Goal: Task Accomplishment & Management: Complete application form

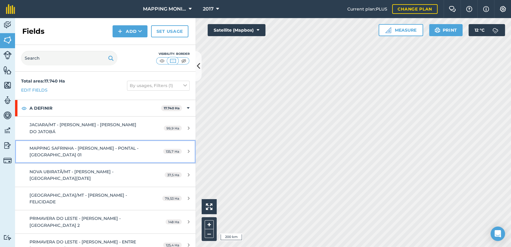
click at [66, 147] on span "MAPPING SAFRINHA - [PERSON_NAME] - PONTAL - [GEOGRAPHIC_DATA] 01" at bounding box center [83, 151] width 109 height 12
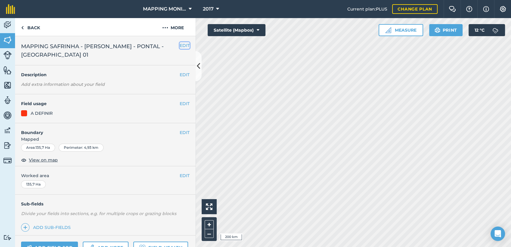
click at [180, 46] on button "EDIT" at bounding box center [185, 45] width 10 height 7
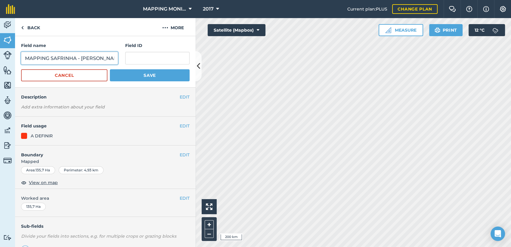
drag, startPoint x: 75, startPoint y: 58, endPoint x: 14, endPoint y: 55, distance: 60.8
click at [14, 55] on div "Activity Fields Livestock Features Maps Team Vehicles Data Reporting Billing Tu…" at bounding box center [255, 132] width 511 height 229
type input "PRIMAVERA DO LESTE/MT - [PERSON_NAME][GEOGRAPHIC_DATA] - [GEOGRAPHIC_DATA]"
click at [110, 69] on button "Save" at bounding box center [150, 75] width 80 height 12
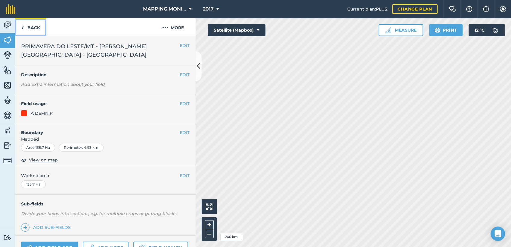
click at [36, 30] on link "Back" at bounding box center [30, 27] width 31 height 18
click at [180, 46] on button "EDIT" at bounding box center [185, 45] width 10 height 7
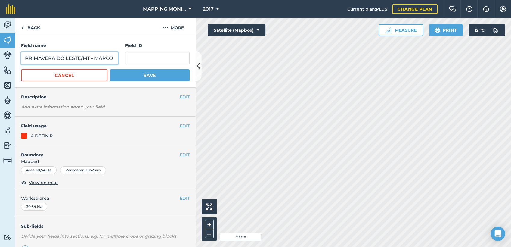
click at [94, 58] on input "PRIMAVERA DO LESTE/MT - MARCO INTERLAND - NOSSA SRA FÁTIMA" at bounding box center [69, 58] width 97 height 13
click at [35, 26] on link "Back" at bounding box center [30, 27] width 31 height 18
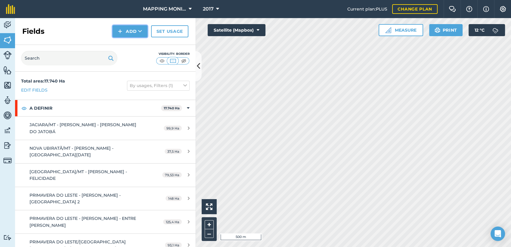
click at [137, 30] on button "Add" at bounding box center [129, 31] width 35 height 12
click at [137, 46] on link "Draw" at bounding box center [129, 44] width 33 height 13
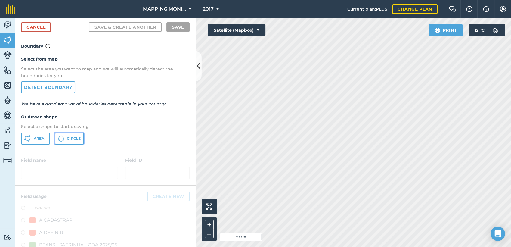
click at [77, 140] on span "Circle" at bounding box center [74, 138] width 14 height 5
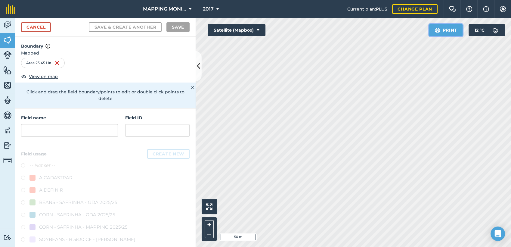
click at [341, 115] on div "Click to start drawing i 50 m + – Satellite (Mapbox) Print 12 ° C" at bounding box center [352, 132] width 315 height 229
click at [64, 129] on input "text" at bounding box center [69, 130] width 97 height 13
paste input "PRIMAVERA DO LESTE/MT - MARCO INTERLAND - NOSSA SRA FÁTIMA"
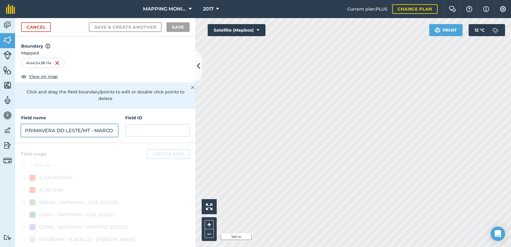
scroll to position [0, 86]
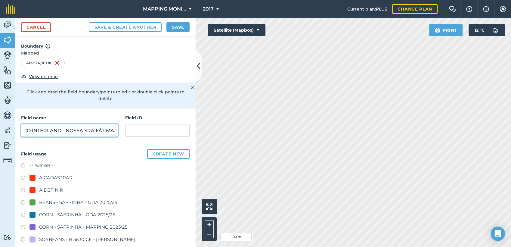
type input "PRIMAVERA DO LESTE/MT - MARCO INTERLAND - NOSSA SRA FÁTIMA"
click at [55, 191] on div "A DEFINIR" at bounding box center [51, 189] width 24 height 7
radio input "true"
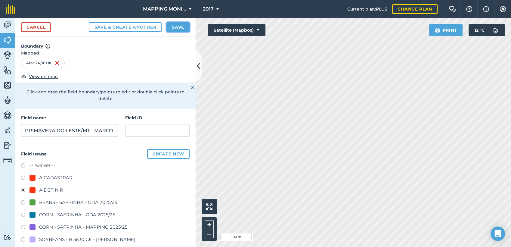
click at [180, 29] on button "Save" at bounding box center [177, 27] width 23 height 10
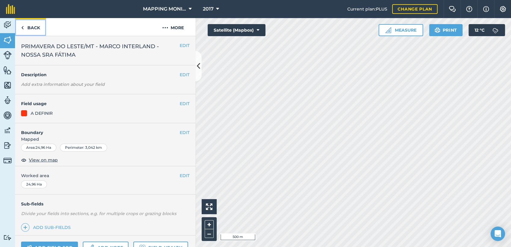
click at [34, 28] on link "Back" at bounding box center [30, 27] width 31 height 18
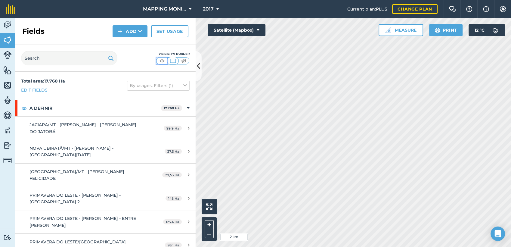
click at [163, 60] on img at bounding box center [162, 61] width 8 height 6
click at [138, 32] on icon at bounding box center [140, 31] width 4 height 6
click at [133, 45] on link "Draw" at bounding box center [129, 44] width 33 height 13
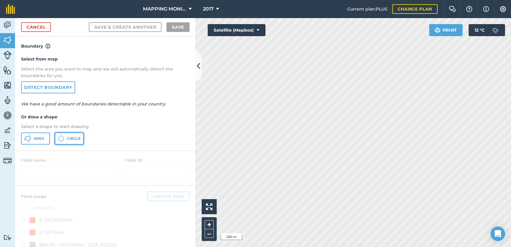
click at [68, 137] on span "Circle" at bounding box center [74, 138] width 14 height 5
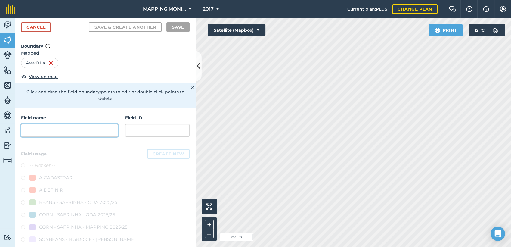
click at [45, 131] on input "text" at bounding box center [69, 130] width 97 height 13
paste input "PRIMAVERA DO LESTE/MT - MARCO INTERLAND - NOSSA SRA FÁTIMA"
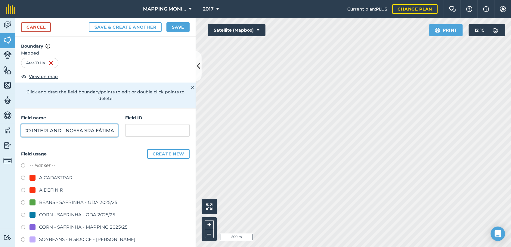
type input "PRIMAVERA DO LESTE/MT - MARCO INTERLAND - NOSSA SRA FÁTIMA"
click at [50, 189] on div "A DEFINIR" at bounding box center [51, 189] width 24 height 7
radio input "true"
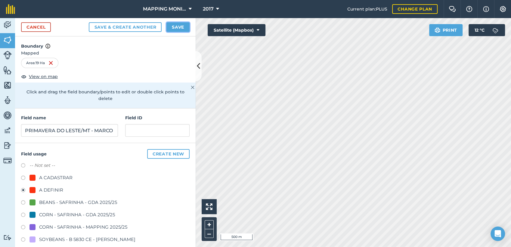
click at [174, 29] on button "Save" at bounding box center [177, 27] width 23 height 10
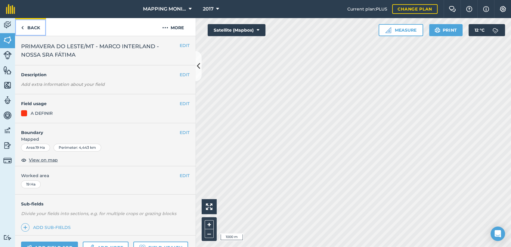
click at [32, 29] on link "Back" at bounding box center [30, 27] width 31 height 18
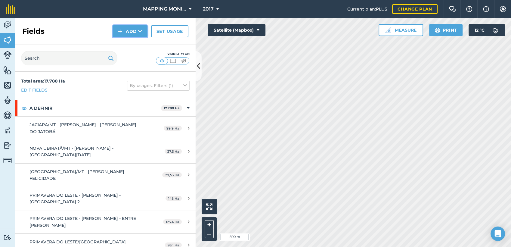
click at [143, 31] on button "Add" at bounding box center [129, 31] width 35 height 12
click at [133, 44] on link "Draw" at bounding box center [129, 44] width 33 height 13
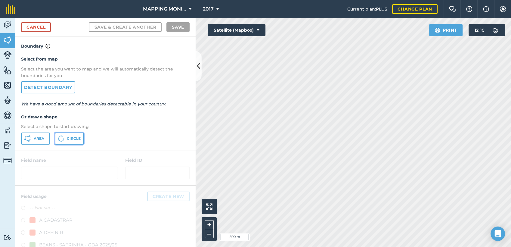
click at [78, 137] on span "Circle" at bounding box center [74, 138] width 14 height 5
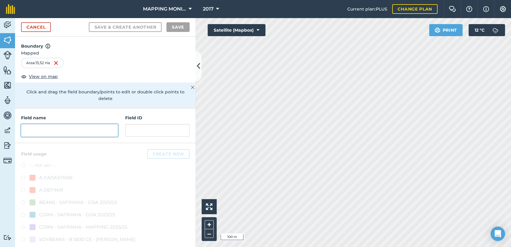
click at [51, 129] on input "text" at bounding box center [69, 130] width 97 height 13
paste input "PRIMAVERA DO LESTE/MT - MARCO INTERLAND - NOSSA SRA FÁTIMA"
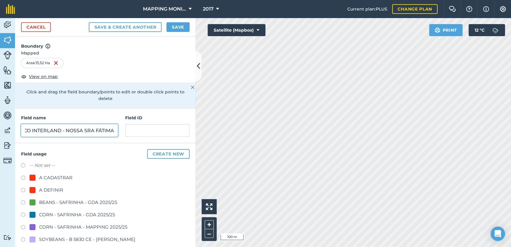
type input "PRIMAVERA DO LESTE/MT - MARCO INTERLAND - NOSSA SRA FÁTIMA"
click at [53, 189] on div "A DEFINIR" at bounding box center [51, 189] width 24 height 7
radio input "true"
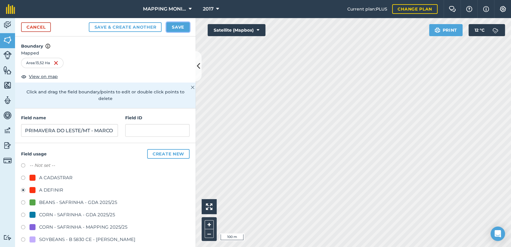
click at [177, 26] on button "Save" at bounding box center [177, 27] width 23 height 10
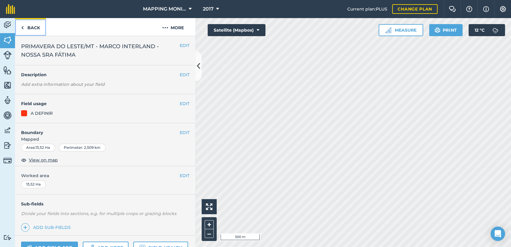
click at [38, 28] on link "Back" at bounding box center [30, 27] width 31 height 18
click at [180, 131] on button "EDIT" at bounding box center [185, 132] width 10 height 7
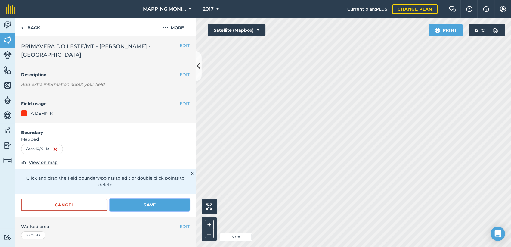
drag, startPoint x: 134, startPoint y: 202, endPoint x: 140, endPoint y: 201, distance: 5.4
click at [135, 202] on button "Save" at bounding box center [150, 205] width 80 height 12
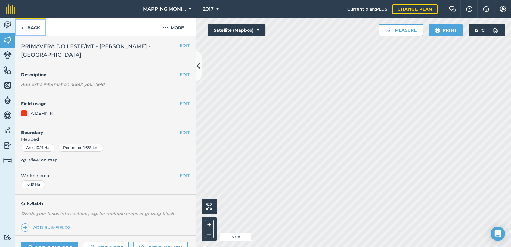
click at [31, 24] on link "Back" at bounding box center [30, 27] width 31 height 18
click at [51, 159] on span "View on map" at bounding box center [43, 159] width 29 height 7
click at [31, 25] on link "Back" at bounding box center [30, 27] width 31 height 18
click at [39, 29] on link "Back" at bounding box center [30, 27] width 31 height 18
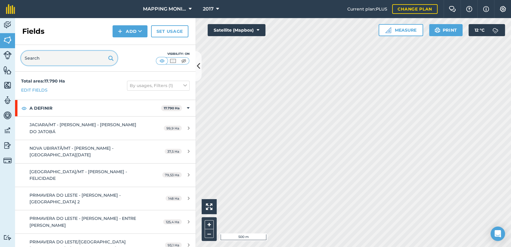
click at [60, 57] on input "text" at bounding box center [69, 58] width 96 height 14
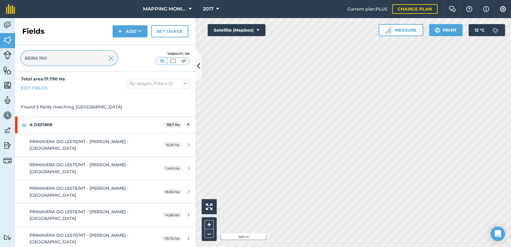
scroll to position [5, 0]
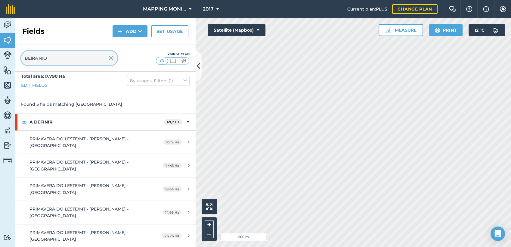
type input "BEIRA RIO"
click at [109, 58] on img at bounding box center [110, 57] width 5 height 7
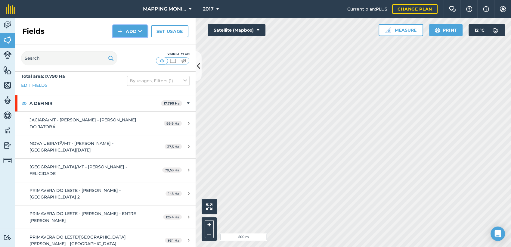
click at [140, 30] on icon at bounding box center [140, 31] width 4 height 6
click at [134, 45] on link "Draw" at bounding box center [129, 44] width 33 height 13
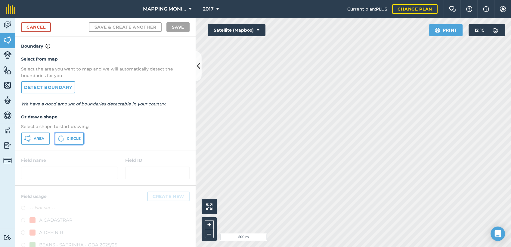
drag, startPoint x: 74, startPoint y: 137, endPoint x: 80, endPoint y: 136, distance: 5.5
click at [75, 137] on span "Circle" at bounding box center [74, 138] width 14 height 5
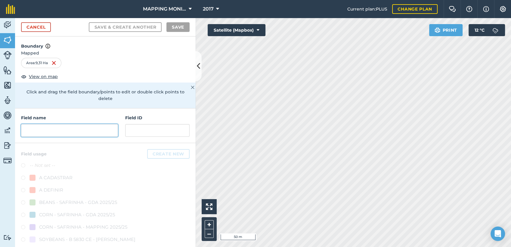
click at [44, 129] on input "text" at bounding box center [69, 130] width 97 height 13
paste input "PRIMAVERA DO LESTE/MT - MARCO INTERLAND - NOSSA SRA FÁTIMA"
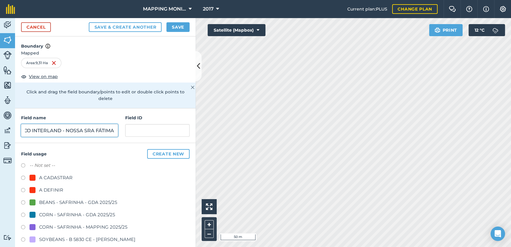
type input "PRIMAVERA DO LESTE/MT - MARCO INTERLAND - NOSSA SRA FÁTIMA"
click at [42, 190] on div "A DEFINIR" at bounding box center [51, 189] width 24 height 7
radio input "true"
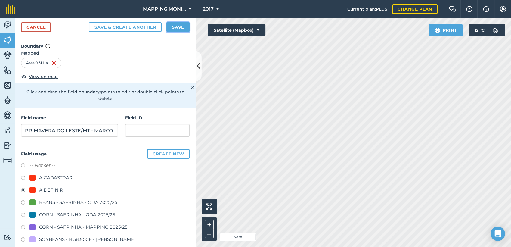
click at [175, 30] on button "Save" at bounding box center [177, 27] width 23 height 10
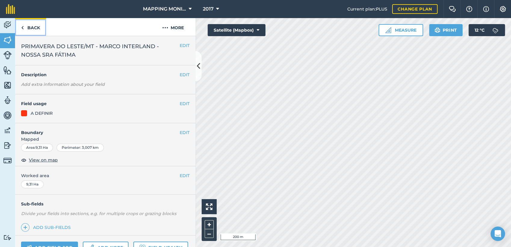
click at [32, 24] on link "Back" at bounding box center [30, 27] width 31 height 18
click at [180, 43] on button "EDIT" at bounding box center [185, 45] width 10 height 7
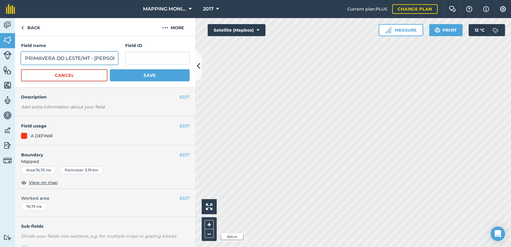
click at [87, 57] on input "PRIMAVERA DO LESTE/MT - [PERSON_NAME] - [GEOGRAPHIC_DATA]" at bounding box center [69, 58] width 97 height 13
click at [84, 76] on button "Cancel" at bounding box center [64, 75] width 86 height 12
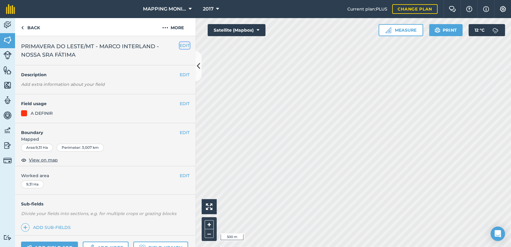
click at [180, 44] on button "EDIT" at bounding box center [185, 45] width 10 height 7
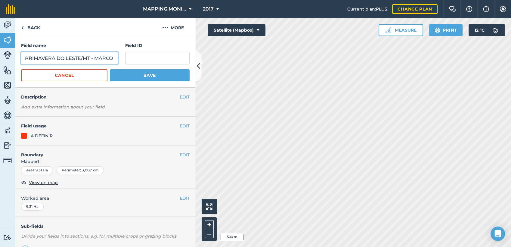
click at [70, 59] on input "PRIMAVERA DO LESTE/MT - MARCO INTERLAND - NOSSA SRA FÁTIMA" at bounding box center [69, 58] width 97 height 13
paste input "[PERSON_NAME] - [GEOGRAPHIC_DATA]"
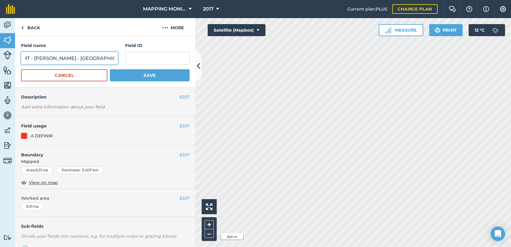
type input "PRIMAVERA DO LESTE/MT - [PERSON_NAME] - [GEOGRAPHIC_DATA]"
click at [120, 75] on button "Save" at bounding box center [150, 75] width 80 height 12
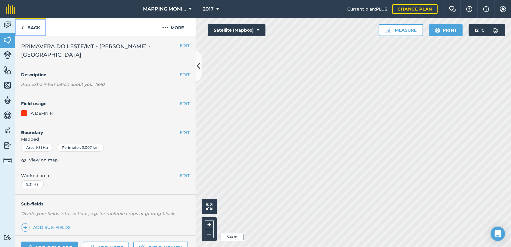
click at [33, 28] on link "Back" at bounding box center [30, 27] width 31 height 18
click at [36, 28] on link "Back" at bounding box center [30, 27] width 31 height 18
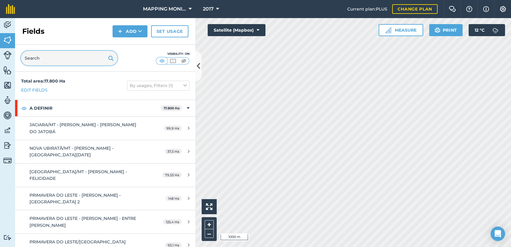
click at [59, 57] on input "text" at bounding box center [69, 58] width 96 height 14
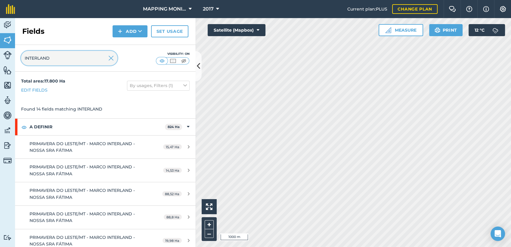
type input "INTERLAND"
click at [112, 57] on img at bounding box center [110, 57] width 5 height 7
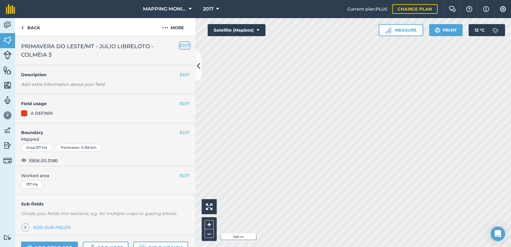
click at [180, 47] on button "EDIT" at bounding box center [185, 45] width 10 height 7
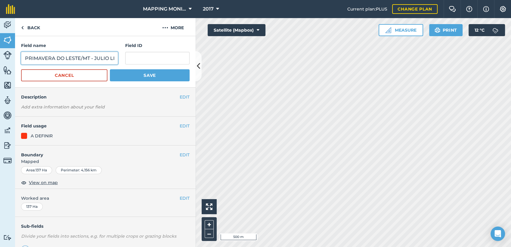
click at [79, 57] on input "PRIMAVERA DO LESTE/MT - JULIO LIBRELOTO - COLMÉIA 3" at bounding box center [69, 58] width 97 height 13
click at [90, 76] on button "Cancel" at bounding box center [64, 75] width 86 height 12
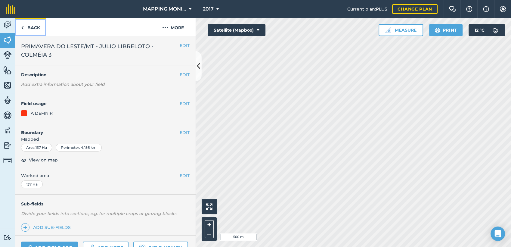
click at [30, 30] on link "Back" at bounding box center [30, 27] width 31 height 18
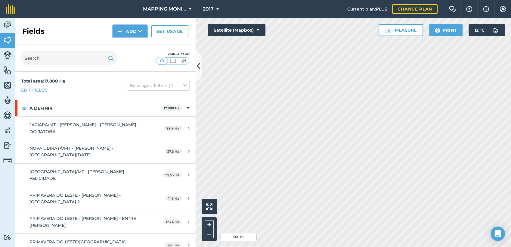
click at [138, 28] on icon at bounding box center [140, 31] width 4 height 6
click at [137, 42] on link "Draw" at bounding box center [129, 44] width 33 height 13
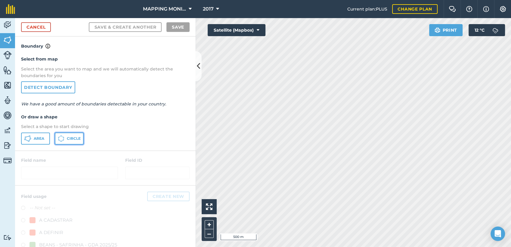
click at [73, 140] on span "Circle" at bounding box center [74, 138] width 14 height 5
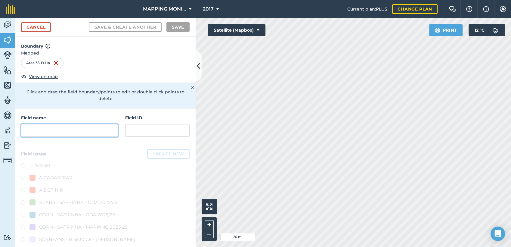
click at [70, 130] on input "text" at bounding box center [69, 130] width 97 height 13
paste input "PRIMAVERA DO LESTE/MT - JULIO LIBRELOTO - COLMÉIA 3"
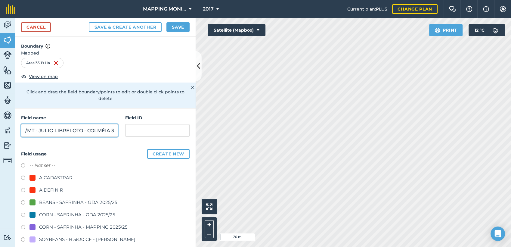
type input "PRIMAVERA DO LESTE/MT - JULIO LIBRELOTO - COLMÉIA 3"
click at [53, 187] on div "A DEFINIR" at bounding box center [51, 189] width 24 height 7
radio input "true"
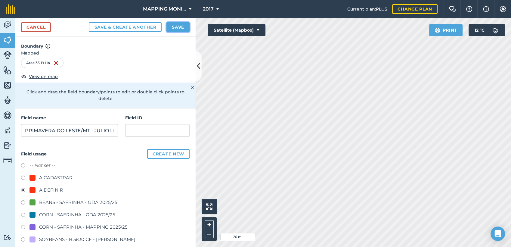
click at [183, 26] on button "Save" at bounding box center [177, 27] width 23 height 10
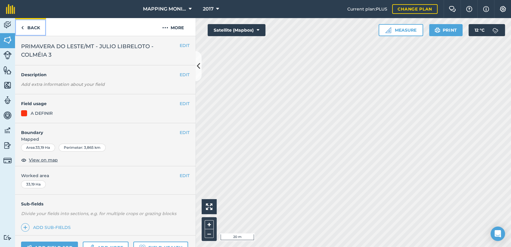
click at [40, 27] on link "Back" at bounding box center [30, 27] width 31 height 18
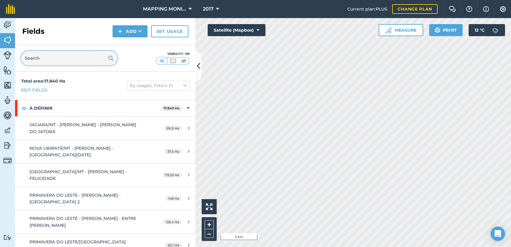
click at [73, 61] on input "text" at bounding box center [69, 58] width 96 height 14
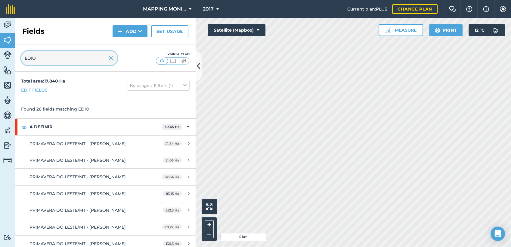
type input "EDIO"
click at [140, 35] on button "Add" at bounding box center [129, 31] width 35 height 12
click at [131, 44] on link "Draw" at bounding box center [129, 44] width 33 height 13
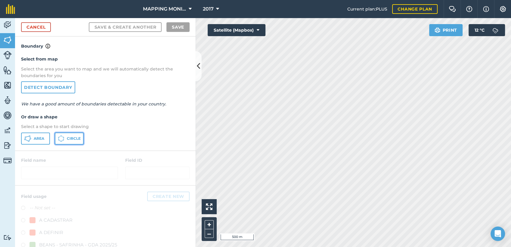
click at [78, 138] on span "Circle" at bounding box center [74, 138] width 14 height 5
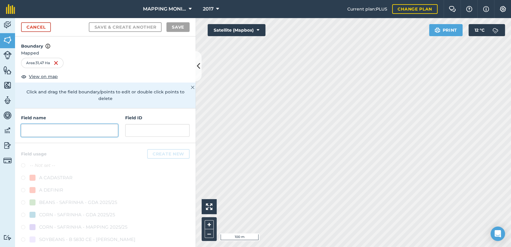
click at [93, 128] on input "text" at bounding box center [69, 130] width 97 height 13
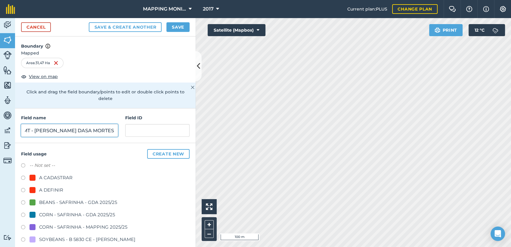
scroll to position [0, 76]
type input "PRIMAVERA DO LESTE/MT - [PERSON_NAME] DASA MORTES"
click at [53, 185] on div "-- Not set -- A CADASTRAR A DEFINIR BEANS - SAFRINHA - GDA 2025/25 CORN - SAFRI…" at bounding box center [105, 246] width 168 height 169
click at [53, 187] on div "A DEFINIR" at bounding box center [51, 189] width 24 height 7
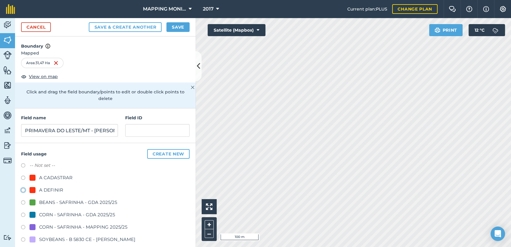
radio input "true"
click at [175, 27] on button "Save" at bounding box center [177, 27] width 23 height 10
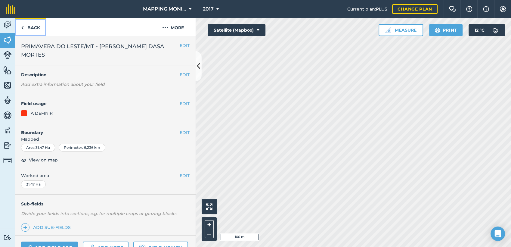
click at [41, 25] on link "Back" at bounding box center [30, 27] width 31 height 18
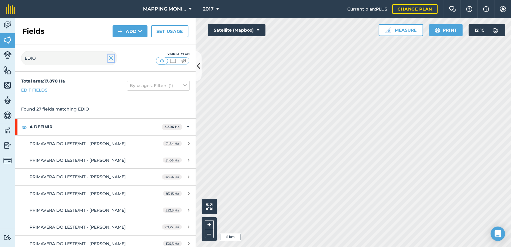
click at [111, 59] on img at bounding box center [110, 57] width 5 height 7
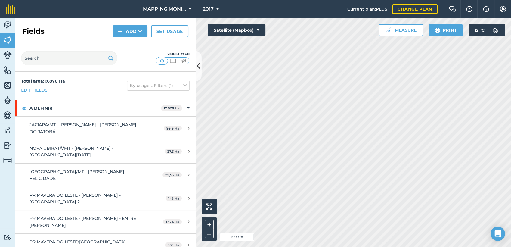
click at [377, 246] on html "MAPPING MONITORAMENTO AGRICOLA 2017 Current plan : PLUS Change plan Farm Chat H…" at bounding box center [255, 123] width 511 height 247
click at [144, 33] on button "Add" at bounding box center [129, 31] width 35 height 12
click at [135, 47] on link "Draw" at bounding box center [129, 44] width 33 height 13
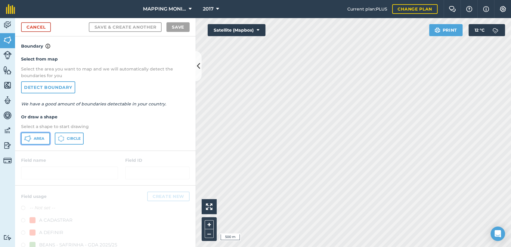
click at [41, 135] on button "Area" at bounding box center [35, 138] width 29 height 12
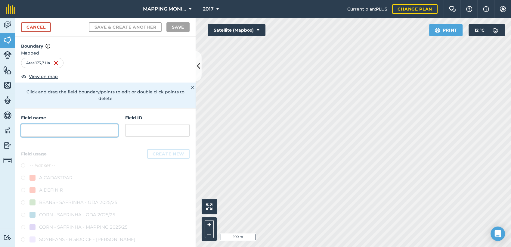
click at [93, 129] on input "text" at bounding box center [69, 130] width 97 height 13
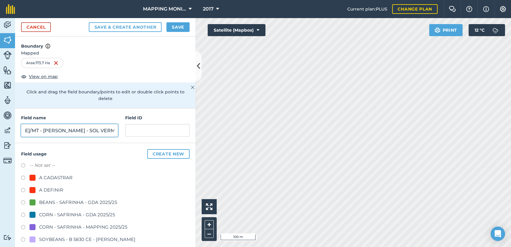
scroll to position [0, 67]
type input "GENERAL [PERSON_NAME]/MT - [PERSON_NAME] - SOL VERMELHO"
click at [43, 188] on div "A DEFINIR" at bounding box center [51, 189] width 24 height 7
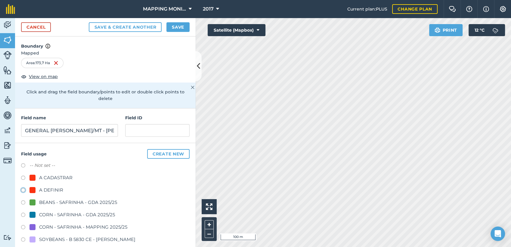
radio input "true"
click at [177, 27] on button "Save" at bounding box center [177, 27] width 23 height 10
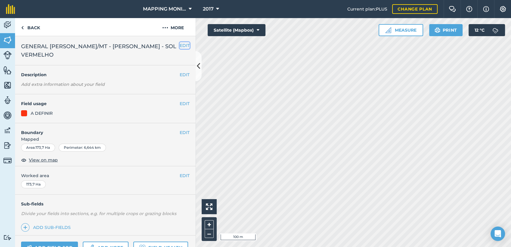
click at [182, 47] on button "EDIT" at bounding box center [185, 45] width 10 height 7
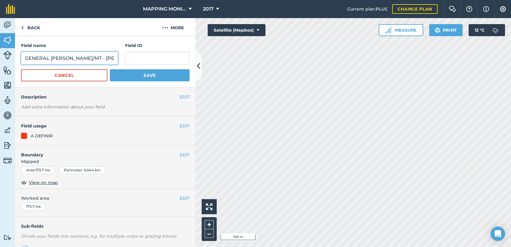
click at [92, 60] on input "GENERAL [PERSON_NAME]/MT - [PERSON_NAME] - SOL VERMELHO" at bounding box center [69, 58] width 97 height 13
click at [60, 73] on button "Cancel" at bounding box center [64, 75] width 86 height 12
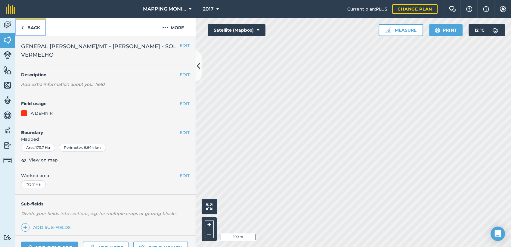
click at [35, 29] on link "Back" at bounding box center [30, 27] width 31 height 18
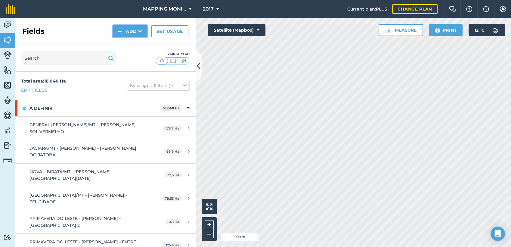
click at [140, 34] on icon at bounding box center [140, 31] width 4 height 6
click at [139, 42] on link "Draw" at bounding box center [129, 44] width 33 height 13
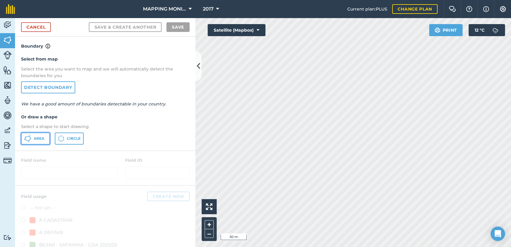
click at [36, 141] on button "Area" at bounding box center [35, 138] width 29 height 12
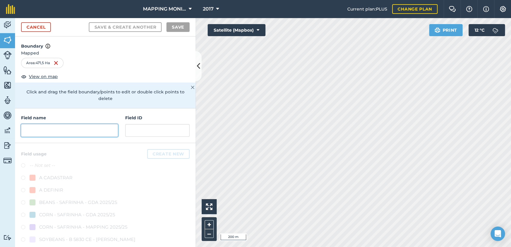
click at [83, 131] on input "text" at bounding box center [69, 130] width 97 height 13
paste input "GENERAL [PERSON_NAME]/MT - [PERSON_NAME] - SOL VERMELHO"
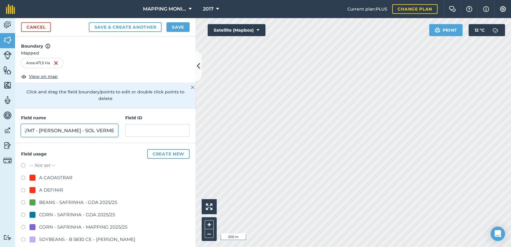
type input "GENERAL [PERSON_NAME]/MT - [PERSON_NAME] - SOL VERMELHO"
click at [53, 188] on div "A DEFINIR" at bounding box center [51, 189] width 24 height 7
radio input "true"
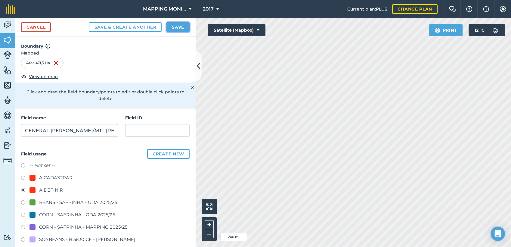
click at [185, 26] on button "Save" at bounding box center [177, 27] width 23 height 10
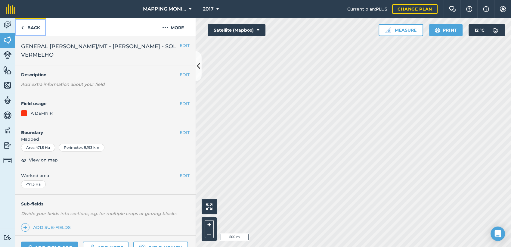
click at [33, 26] on link "Back" at bounding box center [30, 27] width 31 height 18
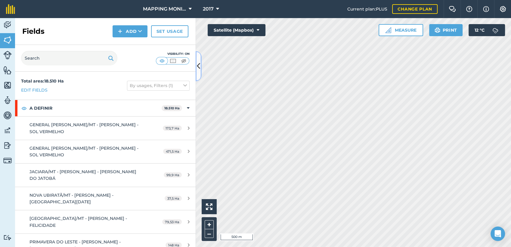
click at [199, 64] on icon at bounding box center [198, 66] width 3 height 11
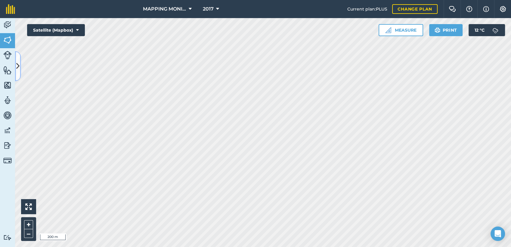
click at [19, 65] on icon at bounding box center [17, 66] width 3 height 11
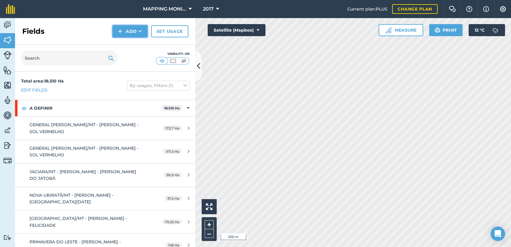
click at [142, 31] on button "Add" at bounding box center [129, 31] width 35 height 12
click at [141, 45] on link "Draw" at bounding box center [129, 44] width 33 height 13
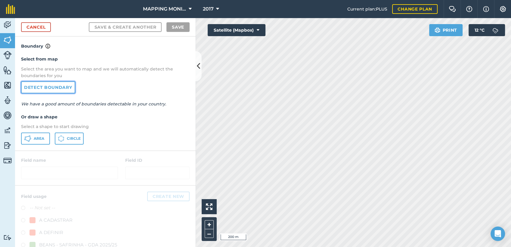
click at [60, 86] on link "Detect boundary" at bounding box center [48, 87] width 54 height 12
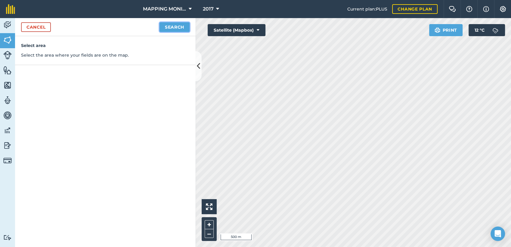
click at [173, 29] on button "Search" at bounding box center [174, 27] width 30 height 10
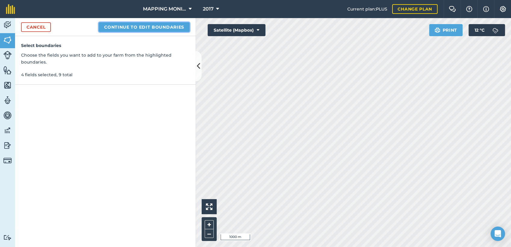
click at [159, 25] on button "Continue to edit boundaries" at bounding box center [144, 27] width 91 height 10
click at [148, 30] on button "Continue to name fields" at bounding box center [151, 27] width 78 height 10
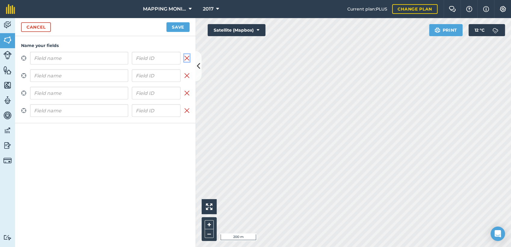
click at [188, 57] on img at bounding box center [186, 57] width 5 height 7
click at [188, 57] on img at bounding box center [187, 57] width 4 height 7
click at [188, 58] on img at bounding box center [186, 57] width 5 height 7
drag, startPoint x: 190, startPoint y: 76, endPoint x: 186, endPoint y: 76, distance: 3.3
click at [188, 76] on div "Name your fields Zoom to field Add field Zoom to field Remove field Zoom to fie…" at bounding box center [105, 79] width 180 height 87
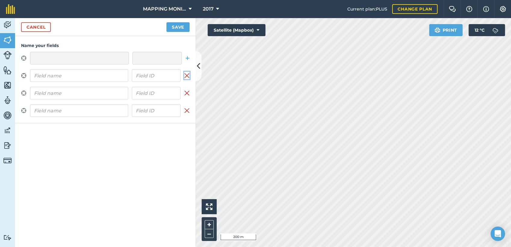
click at [186, 76] on img at bounding box center [186, 75] width 5 height 7
click at [186, 96] on img at bounding box center [186, 92] width 5 height 7
click at [188, 110] on img at bounding box center [186, 110] width 5 height 7
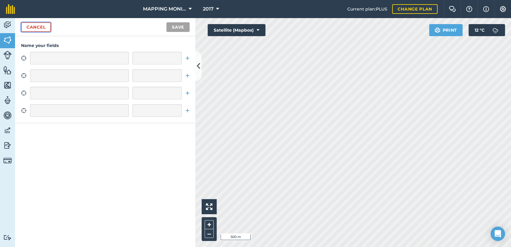
click at [43, 28] on link "Cancel" at bounding box center [36, 27] width 30 height 10
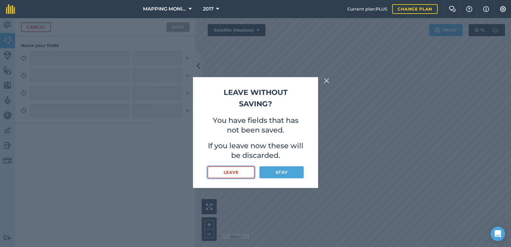
click at [243, 172] on button "Leave" at bounding box center [230, 172] width 47 height 12
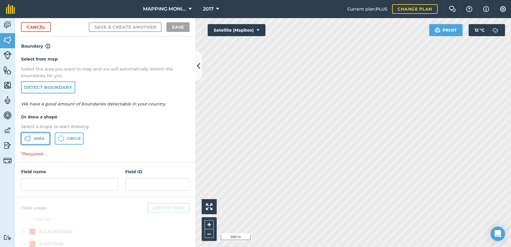
click at [38, 139] on span "Area" at bounding box center [39, 138] width 11 height 5
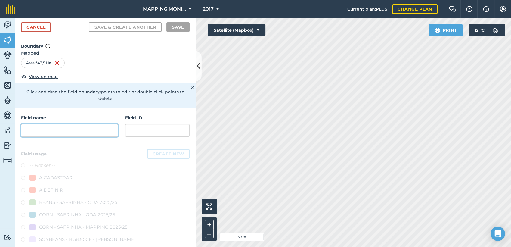
click at [69, 131] on input "text" at bounding box center [69, 130] width 97 height 13
paste input "GENERAL [PERSON_NAME]/MT - [PERSON_NAME] - SOL VERMELHO"
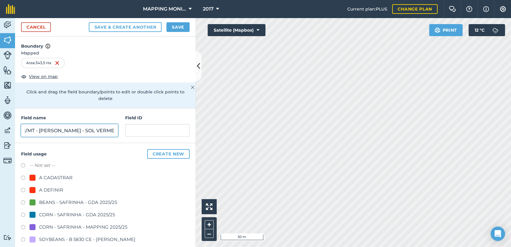
type input "GENERAL [PERSON_NAME]/MT - [PERSON_NAME] - SOL VERMELHO"
click at [43, 190] on div "A DEFINIR" at bounding box center [51, 189] width 24 height 7
radio input "true"
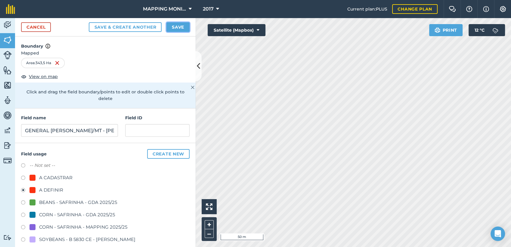
click at [182, 26] on button "Save" at bounding box center [177, 27] width 23 height 10
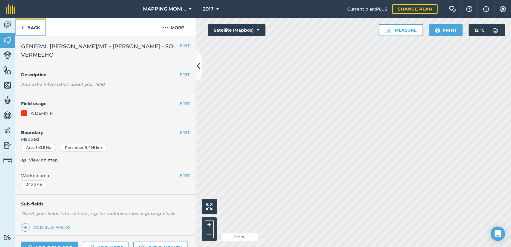
click at [32, 30] on link "Back" at bounding box center [30, 27] width 31 height 18
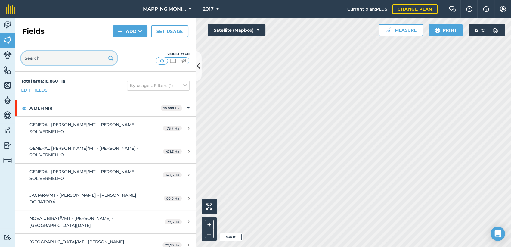
click at [77, 61] on input "text" at bounding box center [69, 58] width 96 height 14
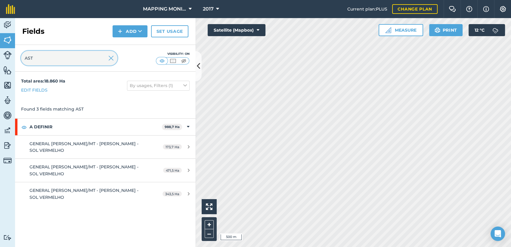
type input "AST"
click at [110, 59] on img at bounding box center [110, 57] width 5 height 7
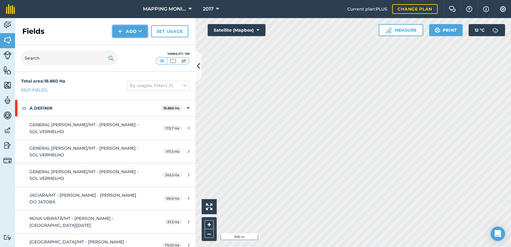
click at [142, 32] on button "Add" at bounding box center [129, 31] width 35 height 12
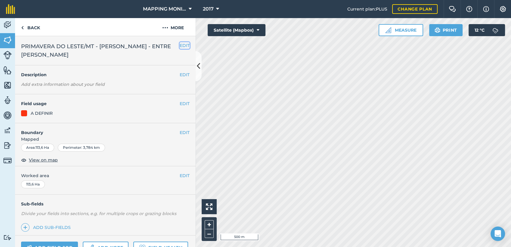
click at [180, 42] on button "EDIT" at bounding box center [185, 45] width 10 height 7
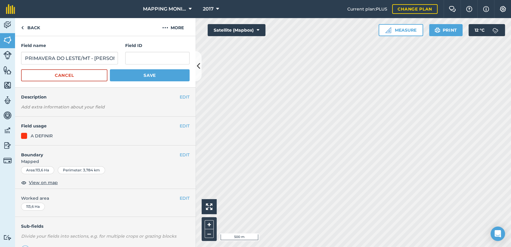
drag, startPoint x: 100, startPoint y: 48, endPoint x: 90, endPoint y: 52, distance: 11.2
click at [90, 52] on div "Field name PRIMAVERA DO LESTE/MT - [PERSON_NAME] - ENTRE [PERSON_NAME]" at bounding box center [69, 53] width 97 height 22
click at [91, 60] on input "PRIMAVERA DO LESTE/MT - [PERSON_NAME] - ENTRE [PERSON_NAME]" at bounding box center [69, 58] width 97 height 13
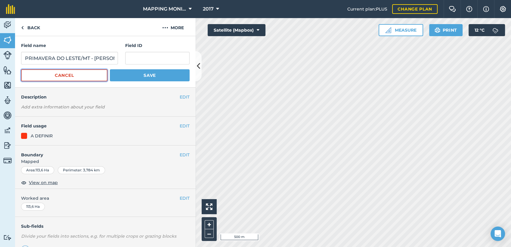
click at [69, 72] on button "Cancel" at bounding box center [64, 75] width 86 height 12
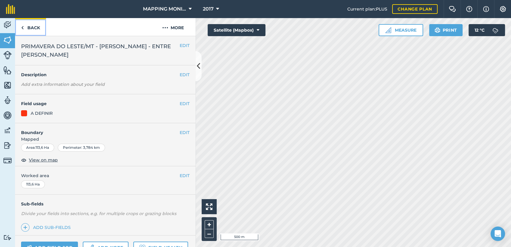
click at [36, 25] on link "Back" at bounding box center [30, 27] width 31 height 18
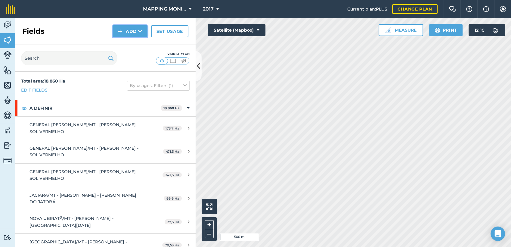
click at [146, 32] on button "Add" at bounding box center [129, 31] width 35 height 12
click at [137, 45] on link "Draw" at bounding box center [129, 44] width 33 height 13
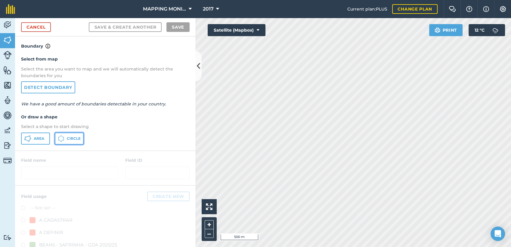
click at [77, 136] on span "Circle" at bounding box center [74, 138] width 14 height 5
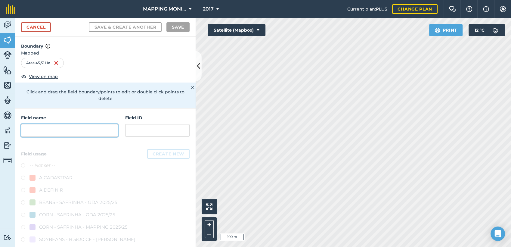
click at [53, 131] on input "text" at bounding box center [69, 130] width 97 height 13
paste input "PRIMAVERA DO LESTE/MT - [PERSON_NAME] - ENTRE [PERSON_NAME]"
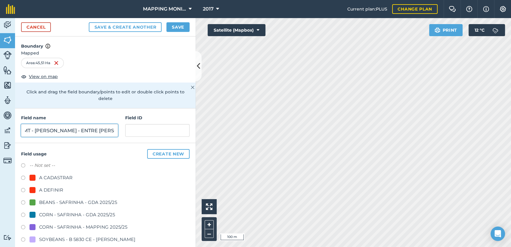
type input "PRIMAVERA DO LESTE/MT - [PERSON_NAME] - ENTRE [PERSON_NAME]"
click at [48, 188] on div "A DEFINIR" at bounding box center [51, 189] width 24 height 7
radio input "true"
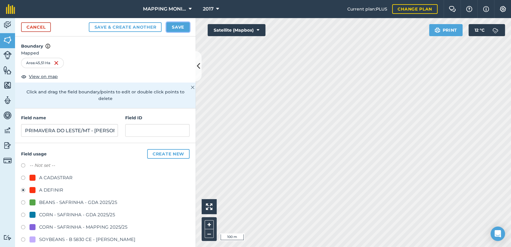
click at [180, 25] on button "Save" at bounding box center [177, 27] width 23 height 10
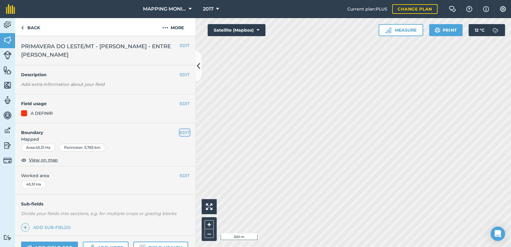
click at [180, 133] on button "EDIT" at bounding box center [185, 132] width 10 height 7
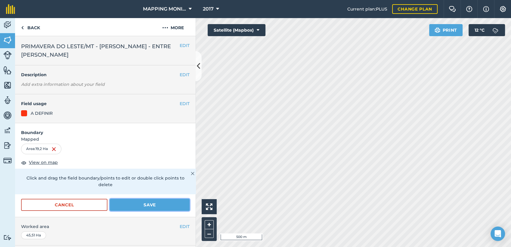
click at [156, 203] on button "Save" at bounding box center [150, 205] width 80 height 12
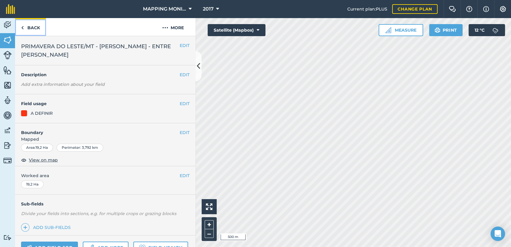
click at [35, 29] on link "Back" at bounding box center [30, 27] width 31 height 18
click at [25, 28] on link "Back" at bounding box center [30, 27] width 31 height 18
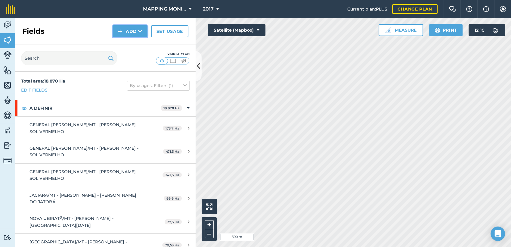
click at [145, 31] on button "Add" at bounding box center [129, 31] width 35 height 12
click at [137, 48] on link "Draw" at bounding box center [129, 44] width 33 height 13
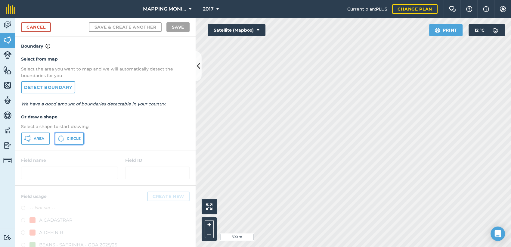
click at [71, 140] on span "Circle" at bounding box center [74, 138] width 14 height 5
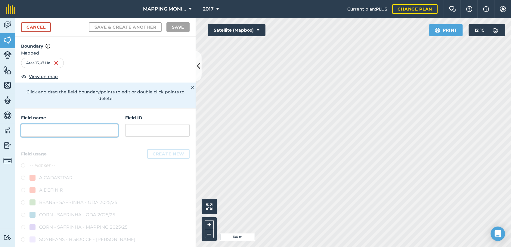
click at [65, 129] on input "text" at bounding box center [69, 130] width 97 height 13
paste input "PRIMAVERA DO LESTE/MT - [PERSON_NAME] - ENTRE [PERSON_NAME]"
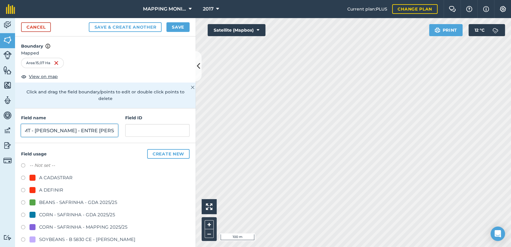
type input "PRIMAVERA DO LESTE/MT - [PERSON_NAME] - ENTRE [PERSON_NAME]"
click at [185, 28] on button "Save" at bounding box center [177, 27] width 23 height 10
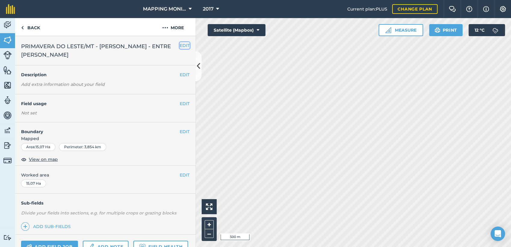
click at [180, 47] on button "EDIT" at bounding box center [185, 45] width 10 height 7
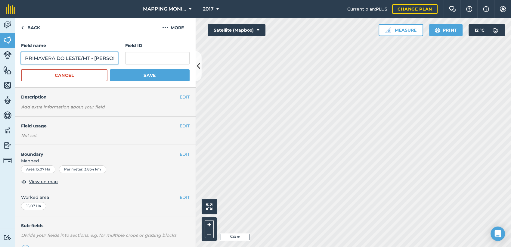
click at [95, 57] on input "PRIMAVERA DO LESTE/MT - [PERSON_NAME] - ENTRE [PERSON_NAME]" at bounding box center [69, 58] width 97 height 13
type input "PRIMAVERA DO LESTE/MT - [PERSON_NAME] - ENTRE [PERSON_NAME]"
click at [180, 154] on button "EDIT" at bounding box center [185, 154] width 10 height 7
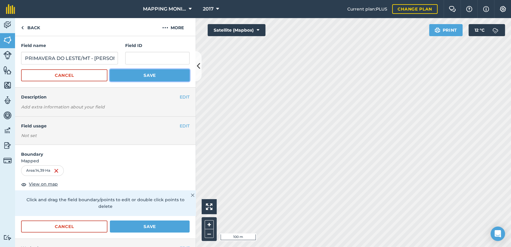
click at [153, 77] on button "Save" at bounding box center [150, 75] width 80 height 12
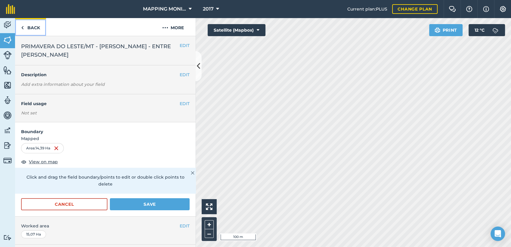
click at [34, 30] on link "Back" at bounding box center [30, 27] width 31 height 18
click at [35, 29] on link "Back" at bounding box center [30, 27] width 31 height 18
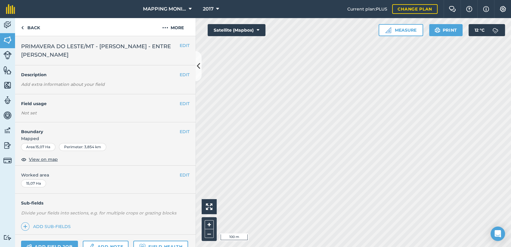
click at [173, 102] on h4 "Field usage" at bounding box center [100, 103] width 159 height 7
click at [180, 103] on button "EDIT" at bounding box center [185, 103] width 10 height 7
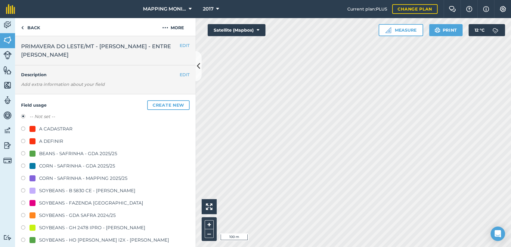
click at [45, 137] on div "A DEFINIR" at bounding box center [51, 140] width 24 height 7
radio input "true"
radio input "false"
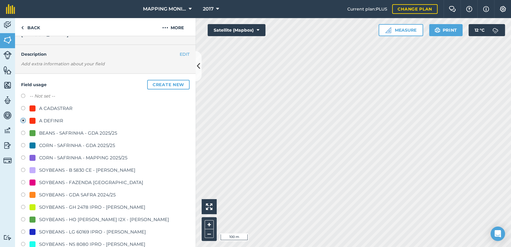
scroll to position [134, 0]
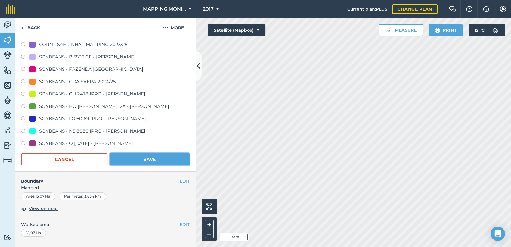
click at [153, 162] on button "Save" at bounding box center [150, 159] width 80 height 12
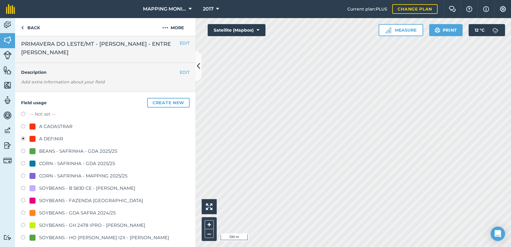
scroll to position [0, 0]
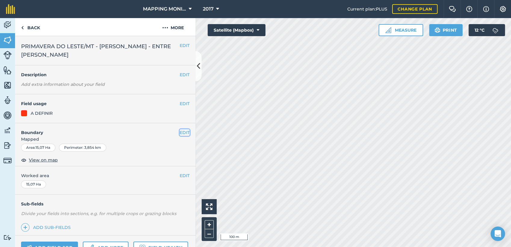
click at [180, 133] on button "EDIT" at bounding box center [185, 132] width 10 height 7
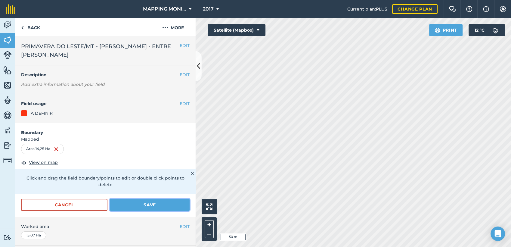
click at [146, 206] on button "Save" at bounding box center [150, 205] width 80 height 12
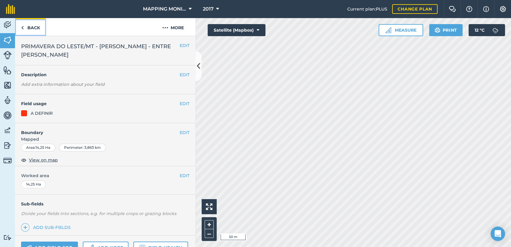
click at [32, 30] on link "Back" at bounding box center [30, 27] width 31 height 18
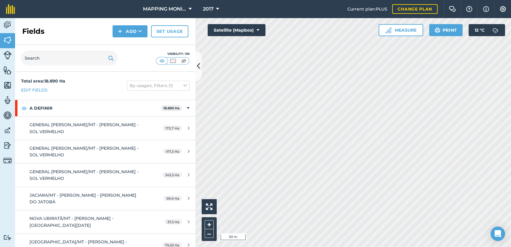
click at [32, 29] on h2 "Fields" at bounding box center [33, 31] width 22 height 10
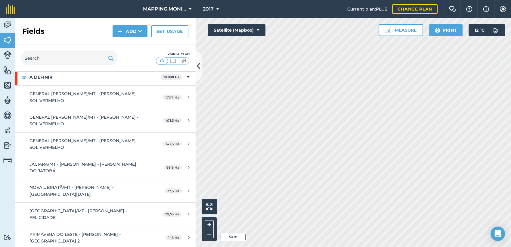
scroll to position [33, 0]
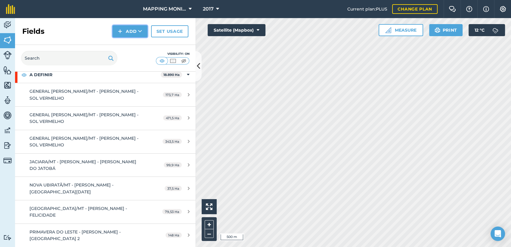
click at [144, 32] on button "Add" at bounding box center [129, 31] width 35 height 12
click at [131, 48] on link "Draw" at bounding box center [129, 44] width 33 height 13
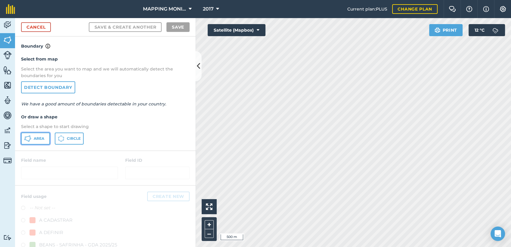
click at [43, 139] on span "Area" at bounding box center [39, 138] width 11 height 5
click at [71, 136] on span "Circle" at bounding box center [74, 138] width 14 height 5
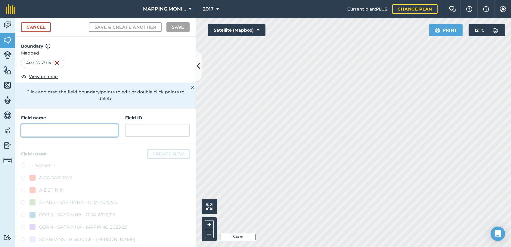
click at [91, 130] on input "text" at bounding box center [69, 130] width 97 height 13
paste input "PRIMAVERA DO LESTE/MT - [PERSON_NAME] - ENTRE [PERSON_NAME]"
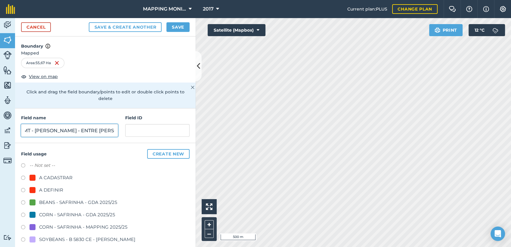
drag, startPoint x: 34, startPoint y: 130, endPoint x: 75, endPoint y: 129, distance: 41.8
click at [75, 129] on input "PRIMAVERA DO LESTE/MT - [PERSON_NAME] - ENTRE [PERSON_NAME]" at bounding box center [69, 130] width 97 height 13
type input "PRIMAVERA DO LESTE/MT - [PERSON_NAME] - ENTRE [PERSON_NAME]"
click at [89, 22] on button "Save & Create Another" at bounding box center [125, 27] width 73 height 10
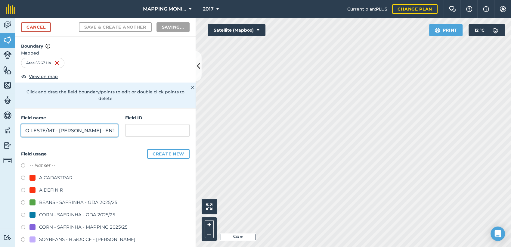
scroll to position [0, 0]
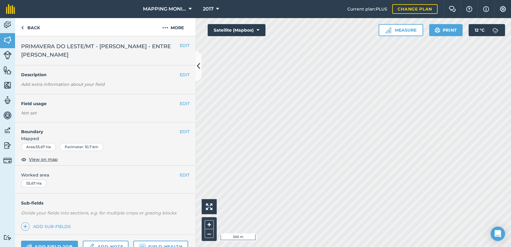
click at [185, 102] on div "EDIT Field usage Not set" at bounding box center [105, 108] width 180 height 28
click at [180, 103] on button "EDIT" at bounding box center [185, 103] width 10 height 7
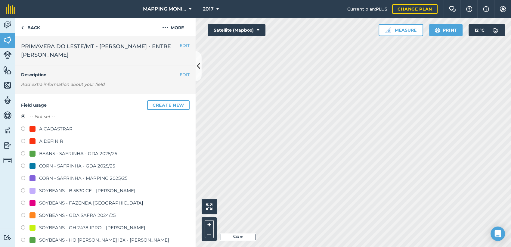
click at [55, 139] on div "A DEFINIR" at bounding box center [51, 140] width 24 height 7
radio input "true"
radio input "false"
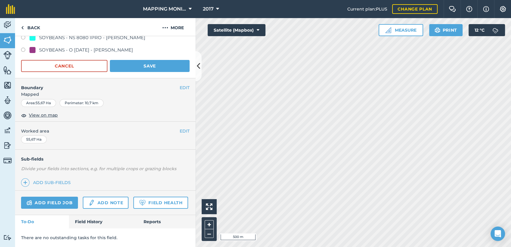
scroll to position [243, 0]
click at [154, 60] on button "Save" at bounding box center [150, 66] width 80 height 12
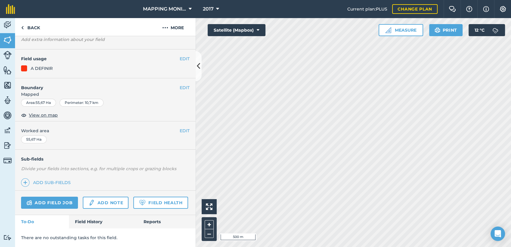
scroll to position [61, 0]
click at [38, 30] on link "Back" at bounding box center [30, 27] width 31 height 18
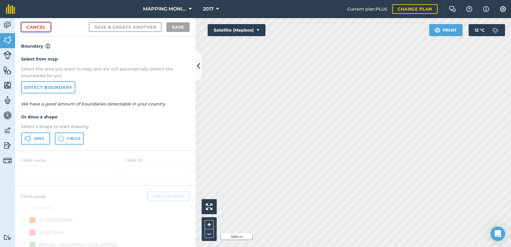
click at [37, 26] on link "Cancel" at bounding box center [36, 27] width 30 height 10
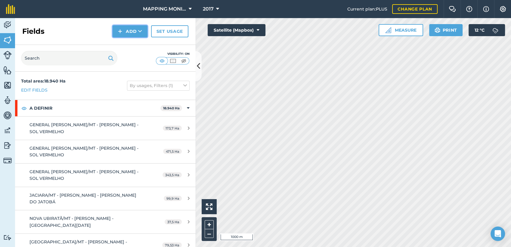
click at [137, 32] on button "Add" at bounding box center [129, 31] width 35 height 12
click at [127, 45] on link "Draw" at bounding box center [129, 44] width 33 height 13
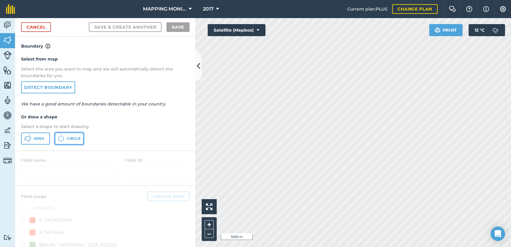
click at [75, 138] on span "Circle" at bounding box center [74, 138] width 14 height 5
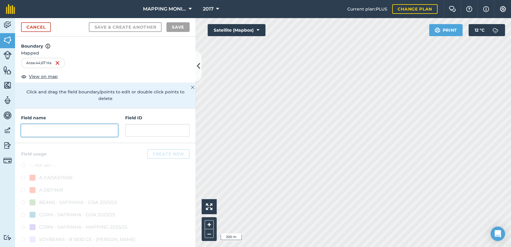
click at [93, 134] on input "text" at bounding box center [69, 130] width 97 height 13
paste input "PRIMAVERA DO LESTE/MT - [PERSON_NAME] - ENTRE [PERSON_NAME]"
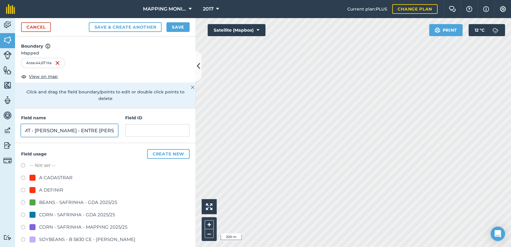
drag, startPoint x: 34, startPoint y: 131, endPoint x: 57, endPoint y: 130, distance: 23.2
click at [57, 130] on input "PRIMAVERA DO LESTE/MT - [PERSON_NAME] - ENTRE [PERSON_NAME]" at bounding box center [69, 130] width 97 height 13
type input "PRIMAVERA DO LESTE/MT - [PERSON_NAME] - ENTRE [PERSON_NAME]"
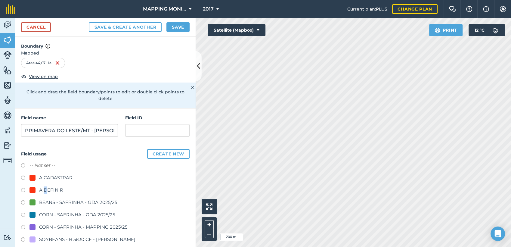
click at [45, 191] on div "A DEFINIR" at bounding box center [51, 189] width 24 height 7
drag, startPoint x: 45, startPoint y: 191, endPoint x: 23, endPoint y: 189, distance: 22.0
click at [23, 189] on label at bounding box center [25, 191] width 8 height 6
radio input "true"
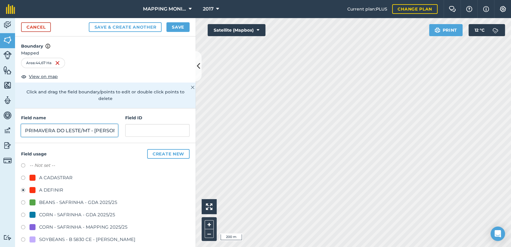
click at [62, 129] on input "PRIMAVERA DO LESTE/MT - [PERSON_NAME] - ENTRE [PERSON_NAME]" at bounding box center [69, 130] width 97 height 13
click at [177, 27] on button "Save" at bounding box center [177, 27] width 23 height 10
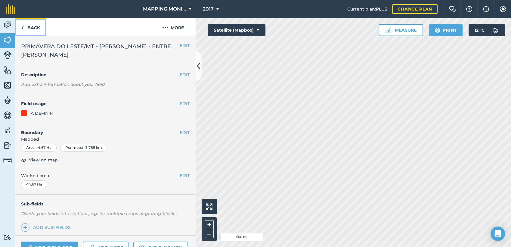
click at [34, 24] on link "Back" at bounding box center [30, 27] width 31 height 18
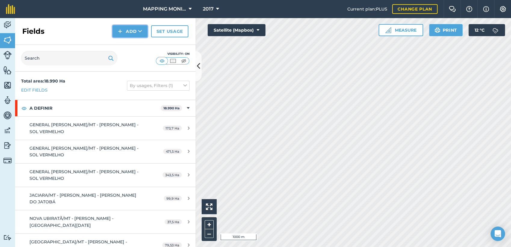
click at [144, 35] on button "Add" at bounding box center [129, 31] width 35 height 12
click at [135, 49] on link "Draw" at bounding box center [129, 44] width 33 height 13
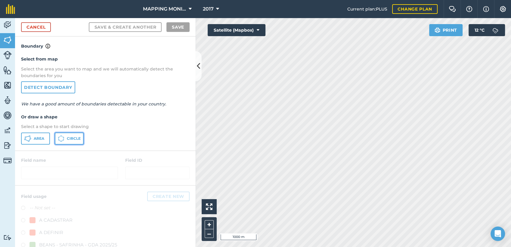
click at [77, 138] on span "Circle" at bounding box center [74, 138] width 14 height 5
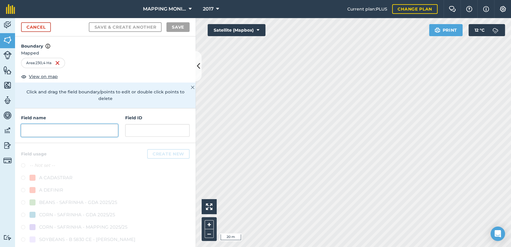
click at [61, 130] on input "text" at bounding box center [69, 130] width 97 height 13
paste input "PRIMAVERA DO LESTE/MT - [PERSON_NAME] - ENTRE [PERSON_NAME]"
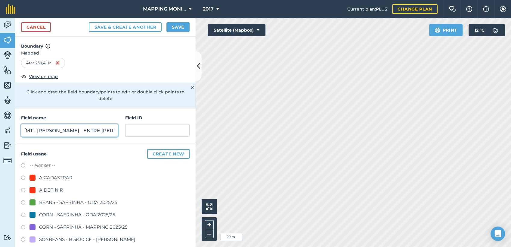
type input "PRIMAVERA DO LESTE/MT - [PERSON_NAME] - ENTRE [PERSON_NAME]"
click at [56, 188] on div "A DEFINIR" at bounding box center [51, 189] width 24 height 7
radio input "true"
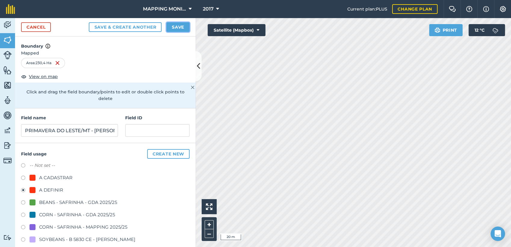
click at [180, 29] on button "Save" at bounding box center [177, 27] width 23 height 10
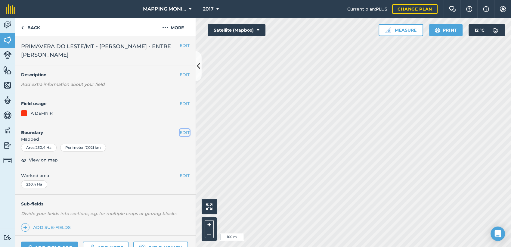
click at [180, 134] on button "EDIT" at bounding box center [185, 132] width 10 height 7
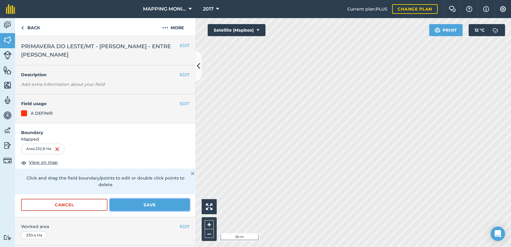
click at [156, 200] on button "Save" at bounding box center [150, 205] width 80 height 12
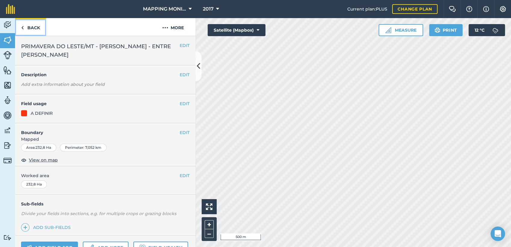
click at [31, 28] on link "Back" at bounding box center [30, 27] width 31 height 18
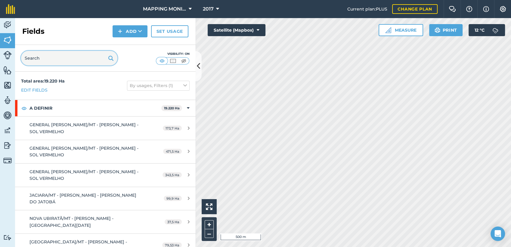
click at [60, 61] on input "text" at bounding box center [69, 58] width 96 height 14
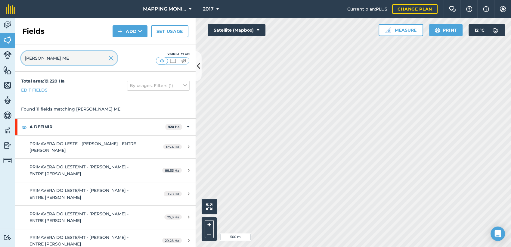
type input "[PERSON_NAME] ME"
click at [111, 58] on img at bounding box center [110, 57] width 5 height 7
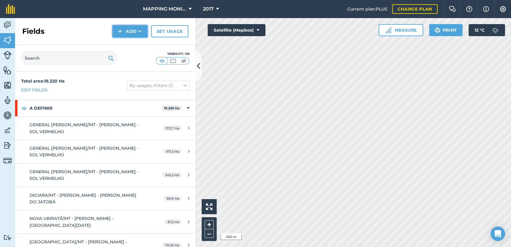
click at [141, 32] on icon at bounding box center [140, 31] width 4 height 6
click at [141, 46] on link "Draw" at bounding box center [129, 44] width 33 height 13
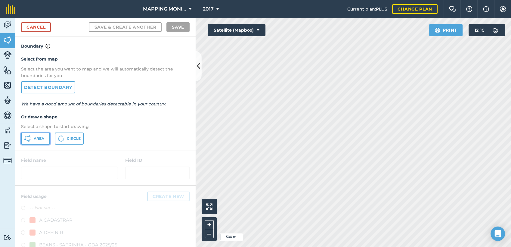
drag, startPoint x: 37, startPoint y: 135, endPoint x: 156, endPoint y: 139, distance: 118.9
click at [38, 135] on button "Area" at bounding box center [35, 138] width 29 height 12
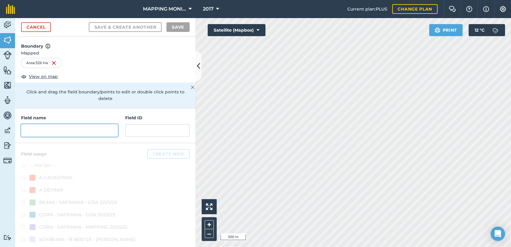
click at [71, 133] on input "text" at bounding box center [69, 130] width 97 height 13
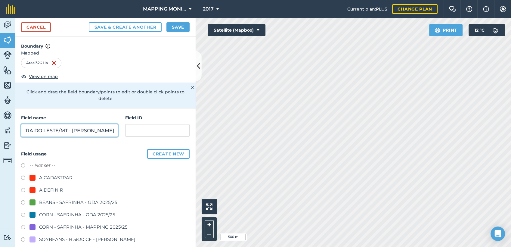
scroll to position [0, 45]
type input "PRIMAVERA DO LESTE/MT - [PERSON_NAME]"
click at [51, 189] on div "A DEFINIR" at bounding box center [51, 189] width 24 height 7
radio input "true"
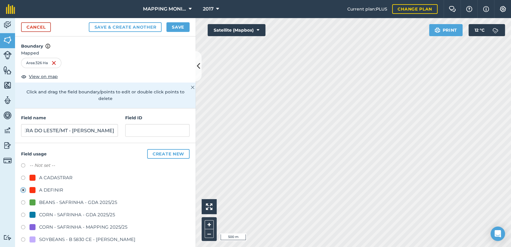
scroll to position [0, 0]
click at [183, 28] on button "Save" at bounding box center [177, 27] width 23 height 10
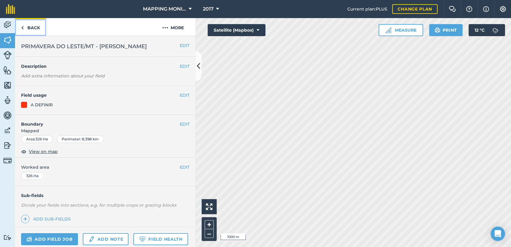
click at [35, 26] on link "Back" at bounding box center [30, 27] width 31 height 18
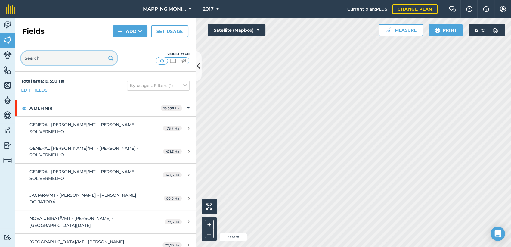
click at [48, 60] on input "text" at bounding box center [69, 58] width 96 height 14
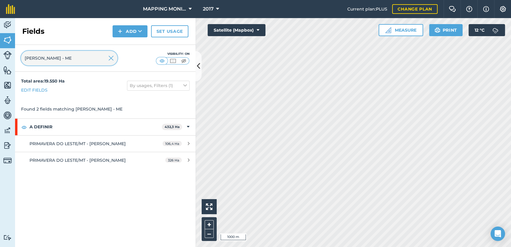
type input "[PERSON_NAME] - ME"
drag, startPoint x: 112, startPoint y: 58, endPoint x: 162, endPoint y: 64, distance: 50.6
click at [112, 58] on img at bounding box center [110, 57] width 5 height 7
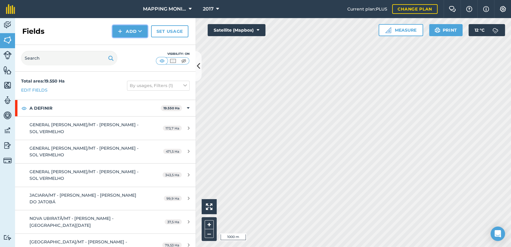
click at [142, 32] on button "Add" at bounding box center [129, 31] width 35 height 12
drag, startPoint x: 130, startPoint y: 45, endPoint x: 201, endPoint y: 73, distance: 76.5
click at [130, 45] on link "Draw" at bounding box center [129, 44] width 33 height 13
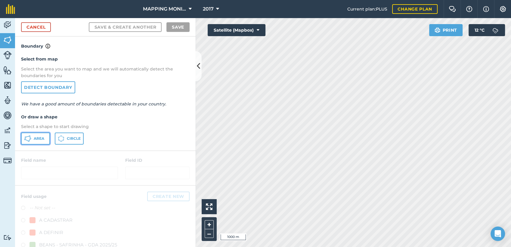
click at [44, 139] on span "Area" at bounding box center [39, 138] width 11 height 5
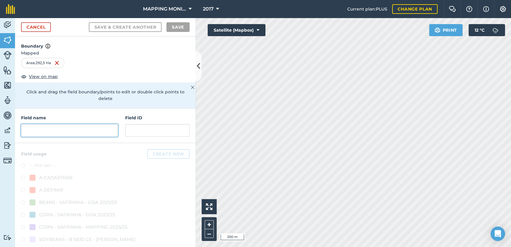
click at [58, 131] on input "text" at bounding box center [69, 130] width 97 height 13
paste input "PRIMAVERA DO LESTE/MT - [PERSON_NAME] - ENTRE [PERSON_NAME]"
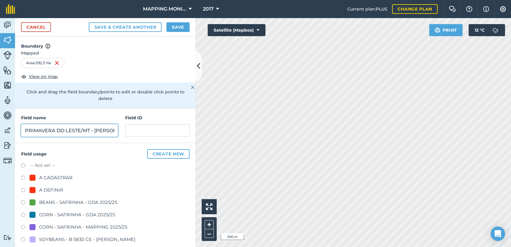
scroll to position [0, 57]
click at [60, 130] on input "PRIMAVERA DO LESTE/MT - [PERSON_NAME] - ENTRE [PERSON_NAME]" at bounding box center [69, 130] width 97 height 13
drag, startPoint x: 38, startPoint y: 129, endPoint x: 117, endPoint y: 131, distance: 78.5
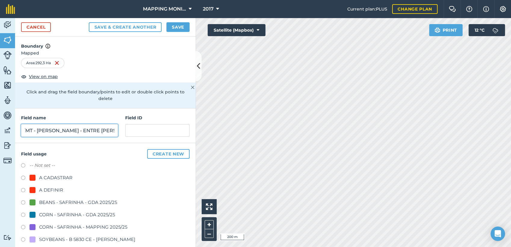
click at [117, 131] on div "Field name PRIMAVERA DO LESTE/MT - [PERSON_NAME] - ENTRE [PERSON_NAME] Field ID" at bounding box center [105, 125] width 180 height 35
type input "PRIMAVERA DO LESTE/MT - [PERSON_NAME]"
click at [50, 190] on div "A DEFINIR" at bounding box center [51, 189] width 24 height 7
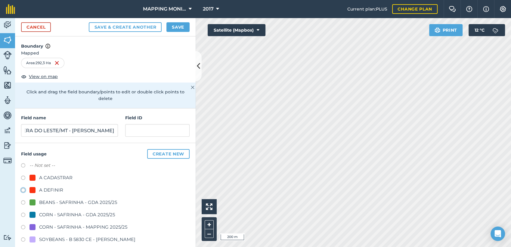
radio input "true"
click at [172, 26] on button "Save" at bounding box center [177, 27] width 23 height 10
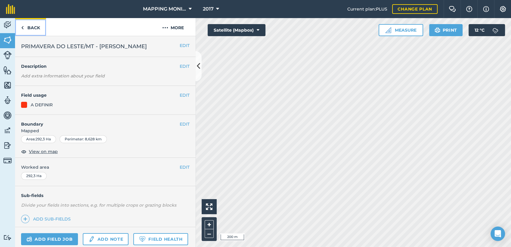
click at [39, 27] on link "Back" at bounding box center [30, 27] width 31 height 18
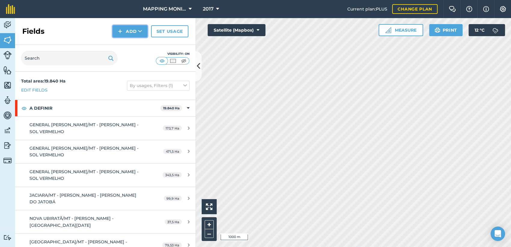
click at [141, 30] on icon at bounding box center [140, 31] width 4 height 6
click at [138, 46] on link "Draw" at bounding box center [129, 44] width 33 height 13
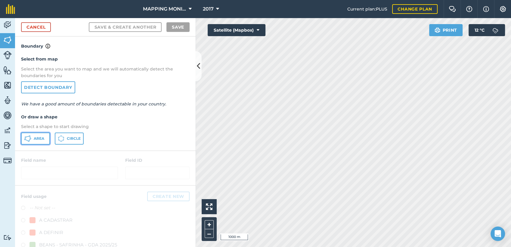
click at [45, 137] on button "Area" at bounding box center [35, 138] width 29 height 12
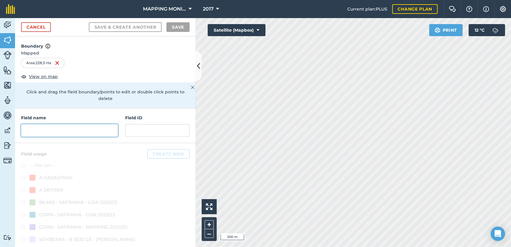
click at [70, 131] on input "text" at bounding box center [69, 130] width 97 height 13
paste input "PRIMAVERA DO LESTE/MT - [PERSON_NAME] - ENTRE [PERSON_NAME]"
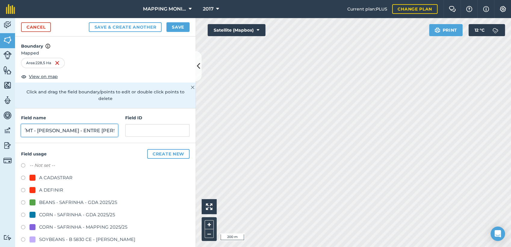
drag, startPoint x: 36, startPoint y: 130, endPoint x: 57, endPoint y: 130, distance: 20.5
click at [57, 130] on input "PRIMAVERA DO LESTE/MT - [PERSON_NAME] - ENTRE [PERSON_NAME]" at bounding box center [69, 130] width 97 height 13
drag, startPoint x: 79, startPoint y: 129, endPoint x: 118, endPoint y: 129, distance: 38.5
click at [118, 129] on div "Field name PRIMAVERA DO LESTE/MT - [PERSON_NAME] - ENTRE [PERSON_NAME] Field ID" at bounding box center [105, 125] width 180 height 35
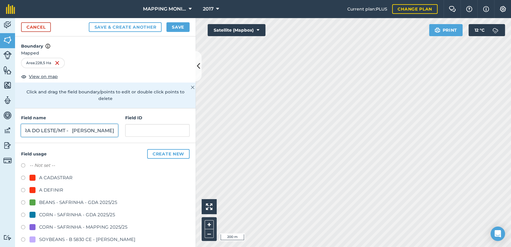
scroll to position [0, 6]
click at [86, 130] on input "PRIMAVERA DO LESTE/MT - [PERSON_NAME]" at bounding box center [69, 130] width 97 height 13
type input "PRIMAVERA DO LESTE/MT - [PERSON_NAME]"
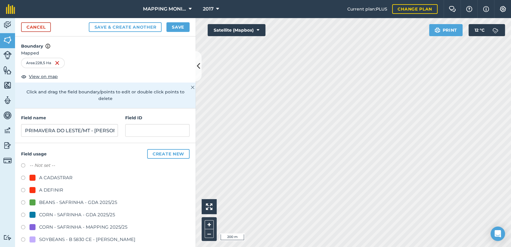
click at [52, 187] on div "A DEFINIR" at bounding box center [51, 189] width 24 height 7
radio input "true"
click at [177, 27] on button "Save" at bounding box center [177, 27] width 23 height 10
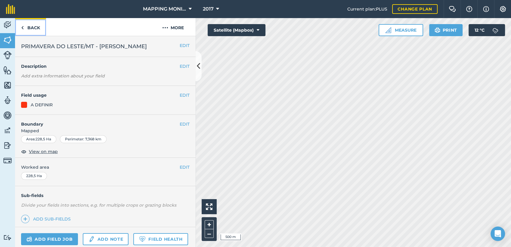
click at [32, 30] on link "Back" at bounding box center [30, 27] width 31 height 18
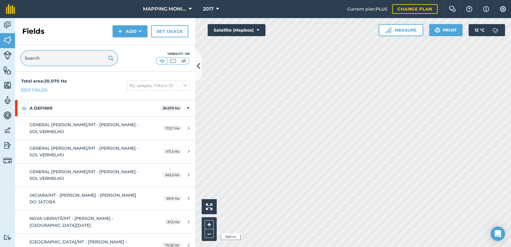
click at [53, 60] on input "text" at bounding box center [69, 58] width 96 height 14
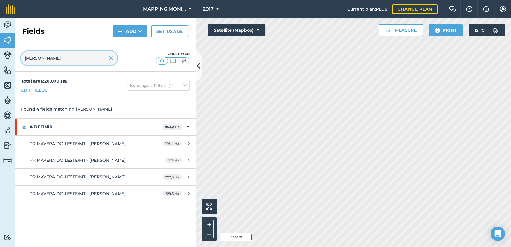
type input "[PERSON_NAME]"
click at [112, 57] on img at bounding box center [110, 57] width 5 height 7
